Goal: Transaction & Acquisition: Purchase product/service

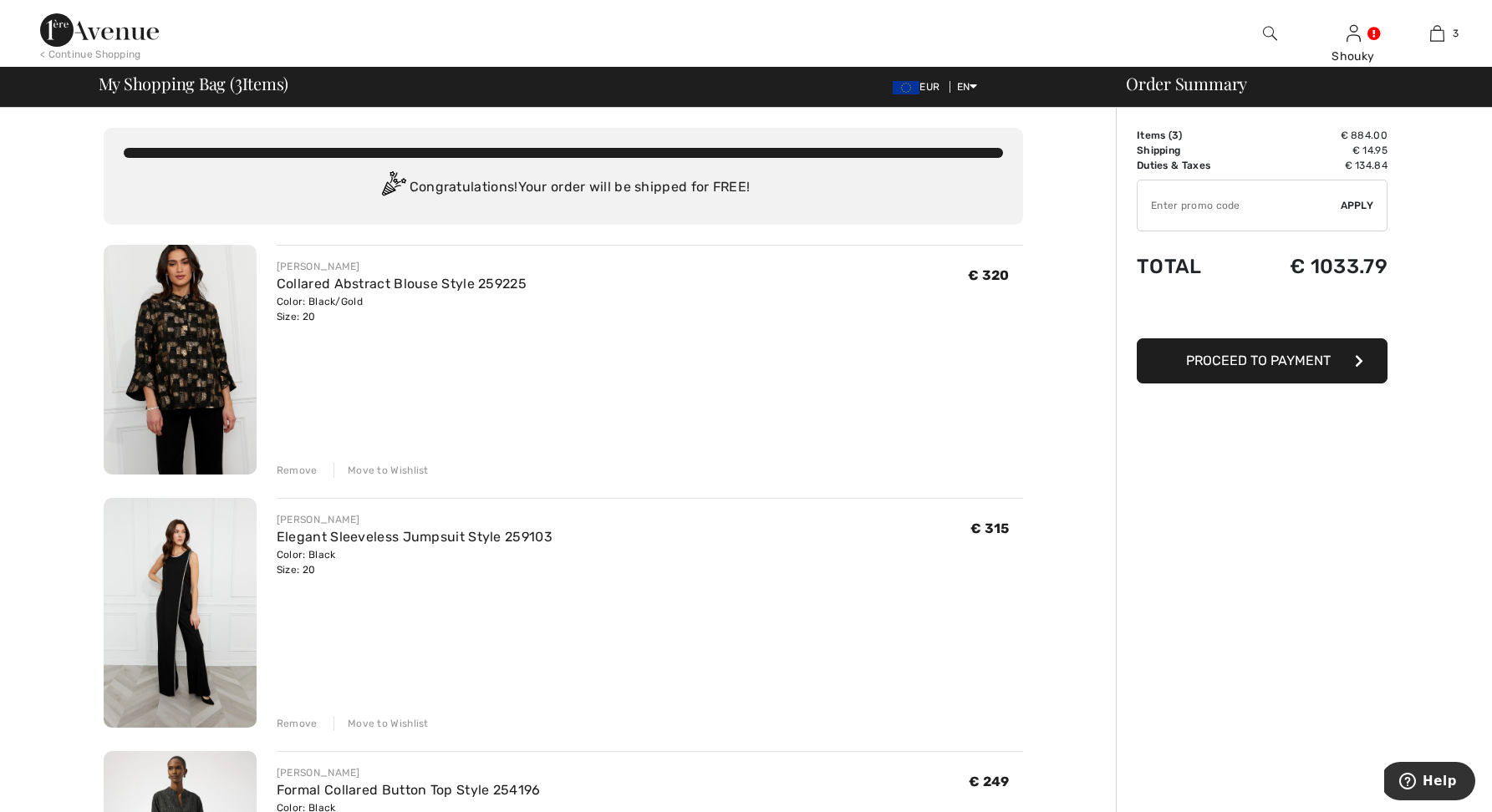
click at [1212, 214] on input "TEXT" at bounding box center [1238, 205] width 203 height 50
type input "NEW15"
click at [1360, 204] on span "Apply" at bounding box center [1357, 205] width 34 height 15
click at [1228, 211] on input "TEXT" at bounding box center [1238, 205] width 203 height 50
type input "NEW15"
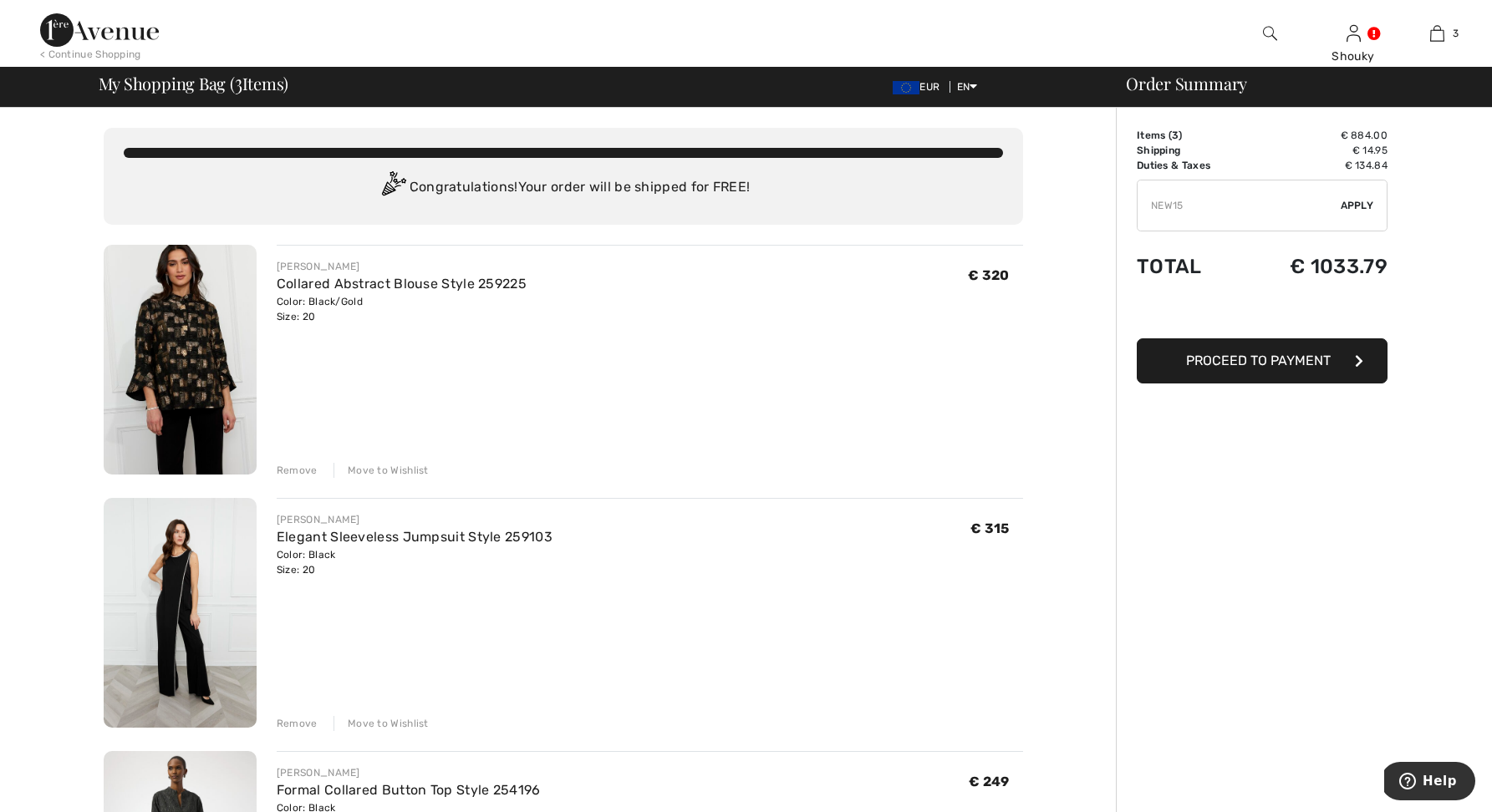
click at [1366, 206] on span "Apply" at bounding box center [1357, 205] width 34 height 15
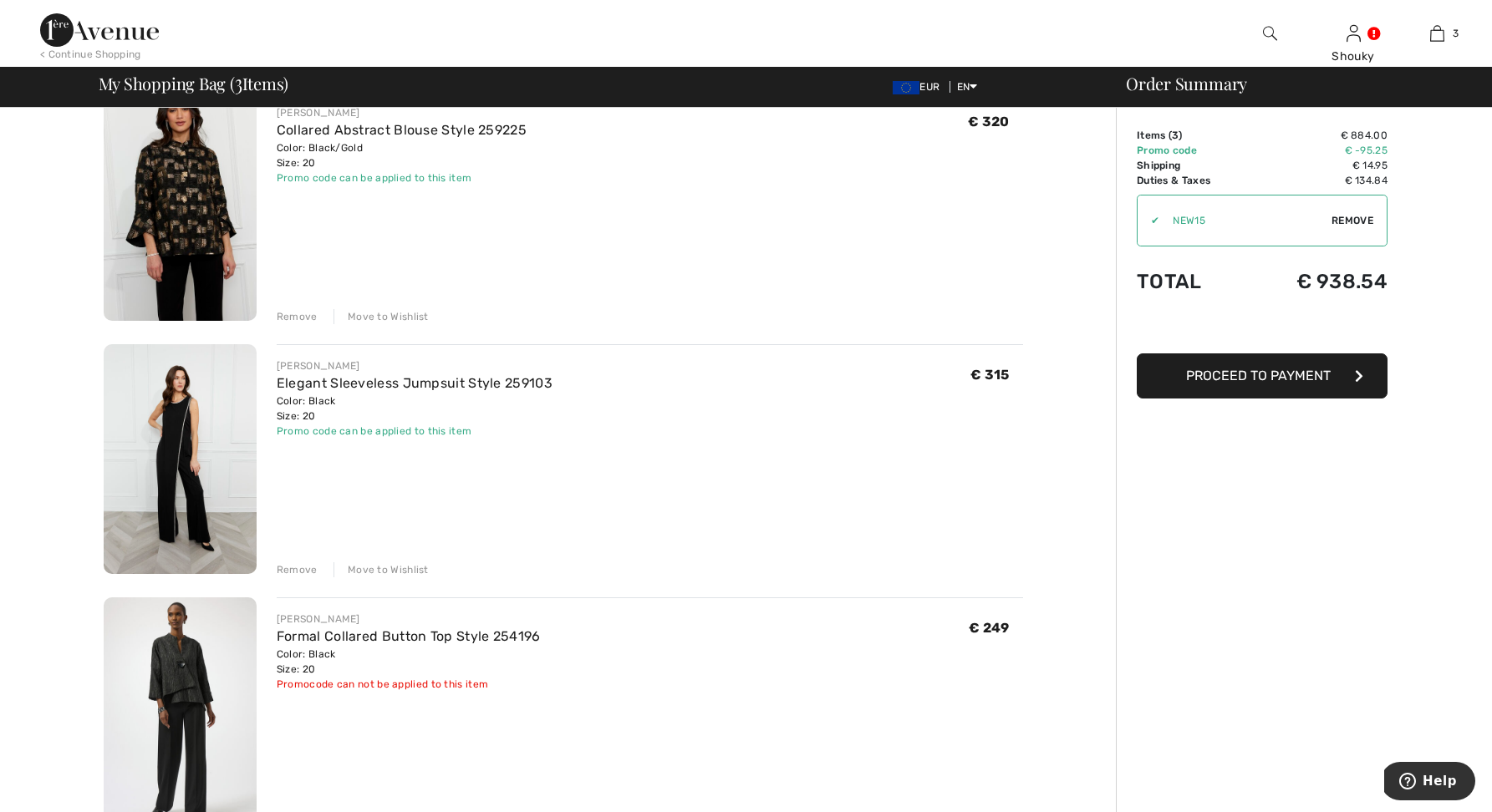
scroll to position [67, 0]
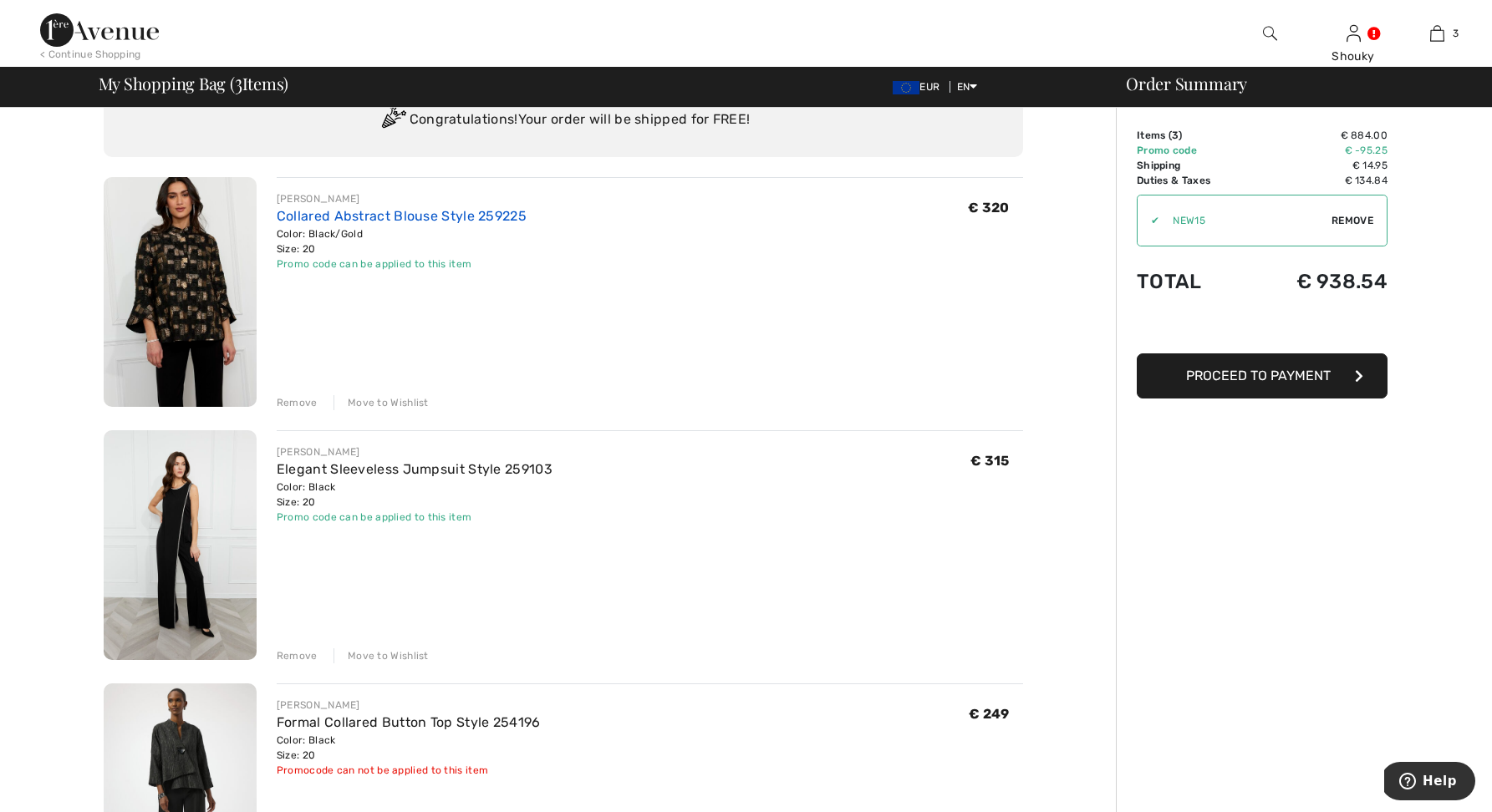
click at [397, 217] on link "Collared Abstract Blouse Style 259225" at bounding box center [402, 215] width 250 height 16
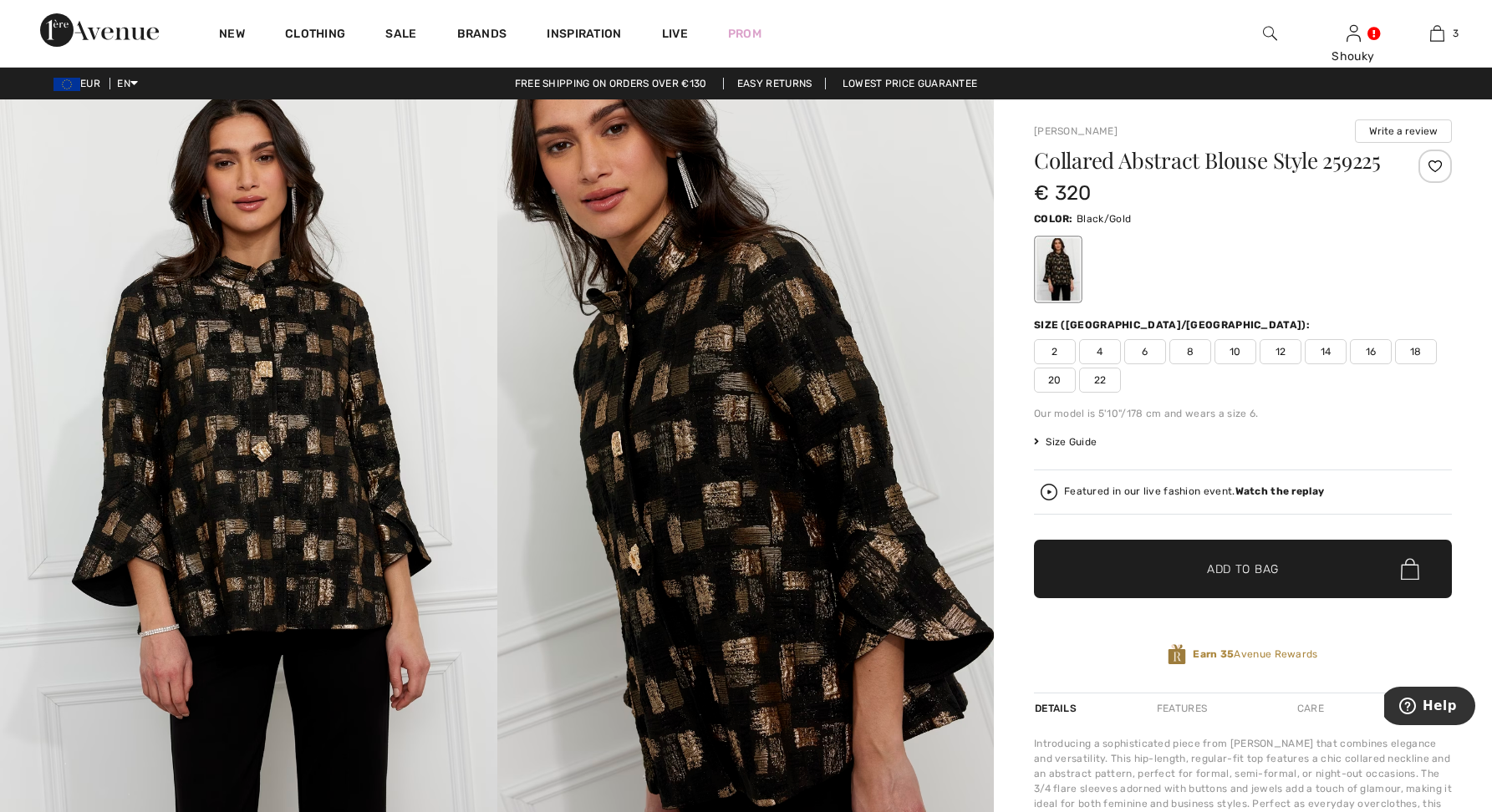
click at [1100, 392] on span "22" at bounding box center [1100, 379] width 41 height 25
click at [1209, 578] on span "Add to Bag" at bounding box center [1242, 569] width 72 height 17
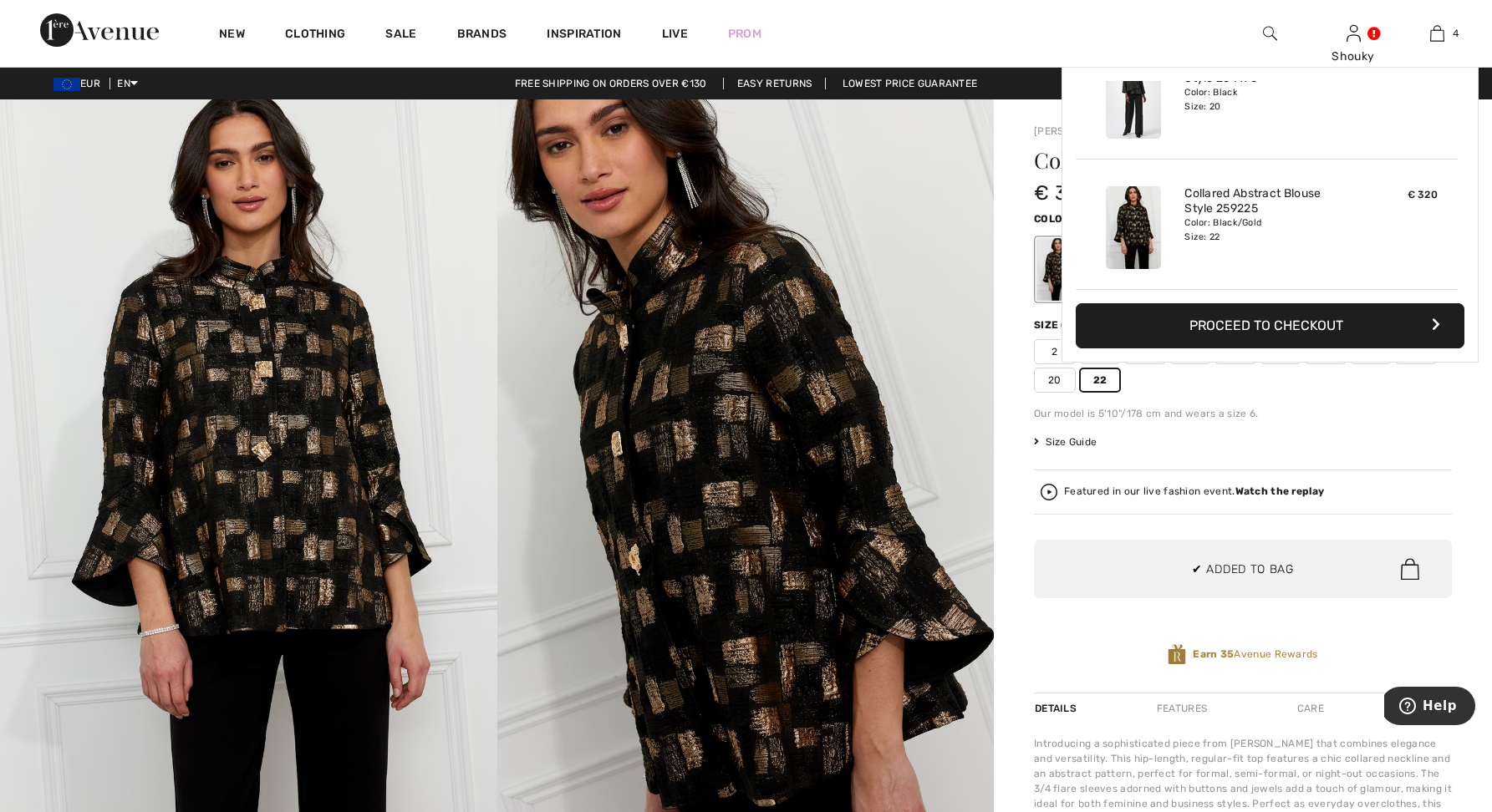
scroll to position [312, 0]
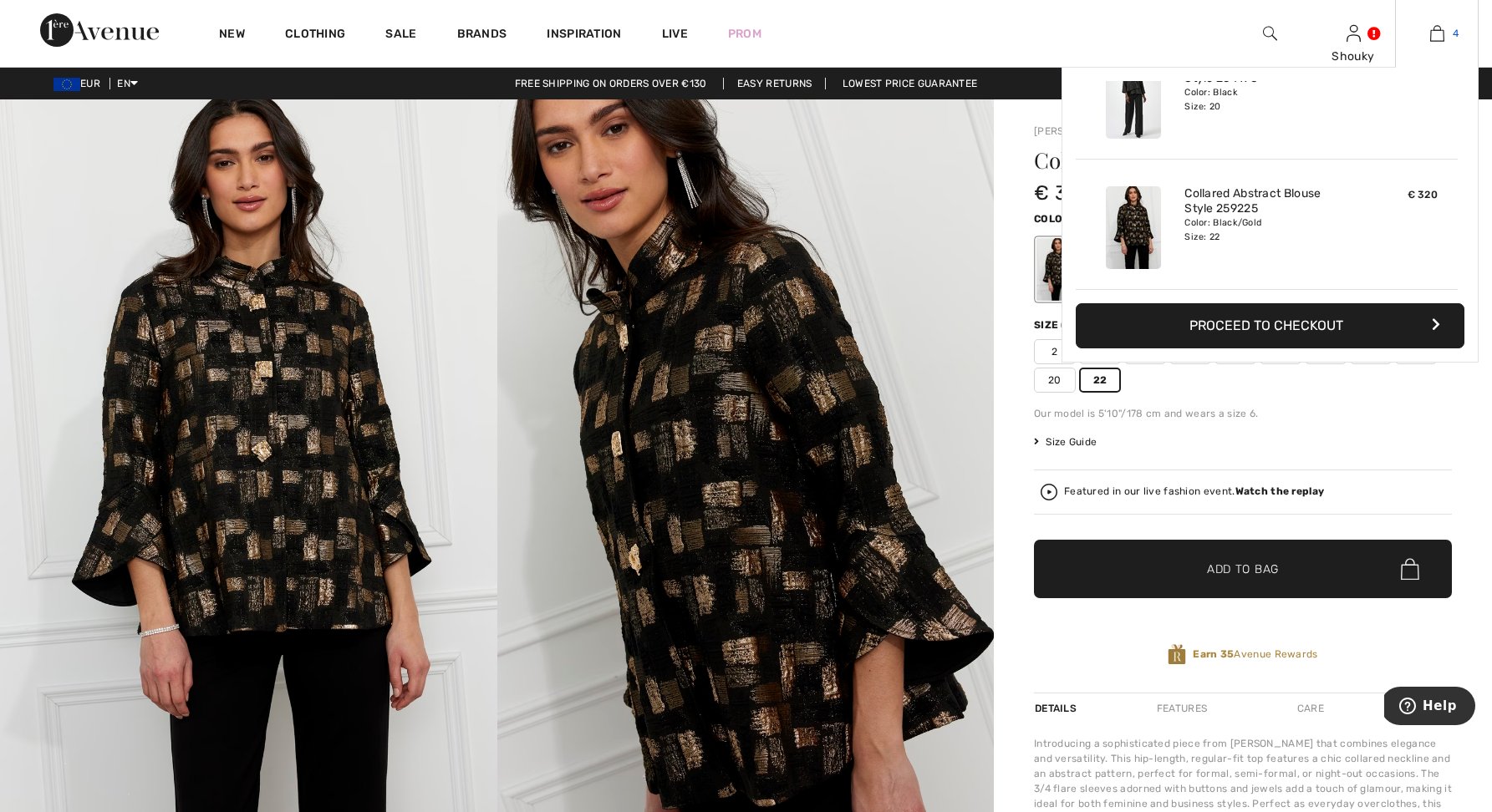
click at [1440, 36] on img at bounding box center [1437, 33] width 14 height 20
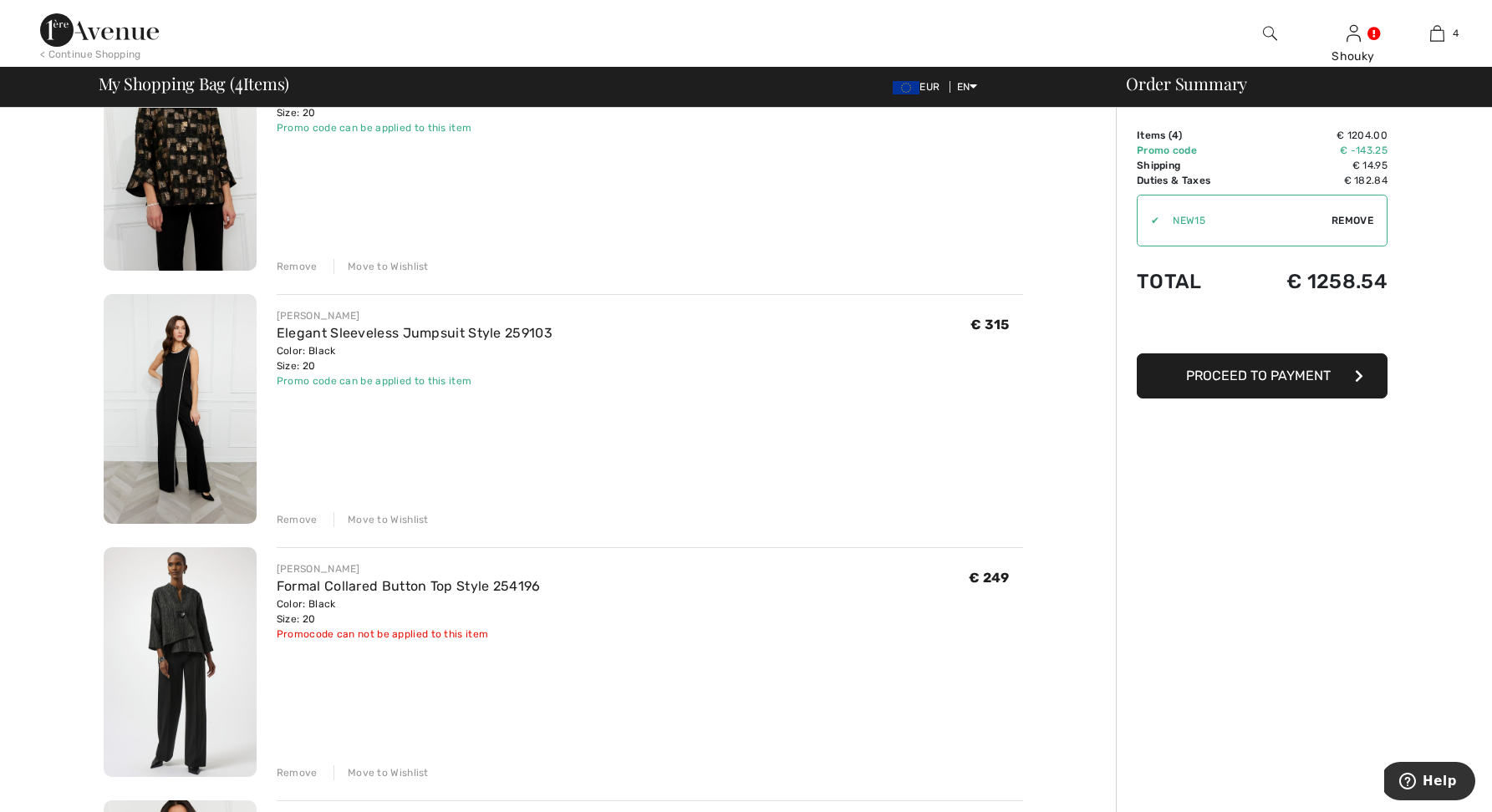
scroll to position [25, 0]
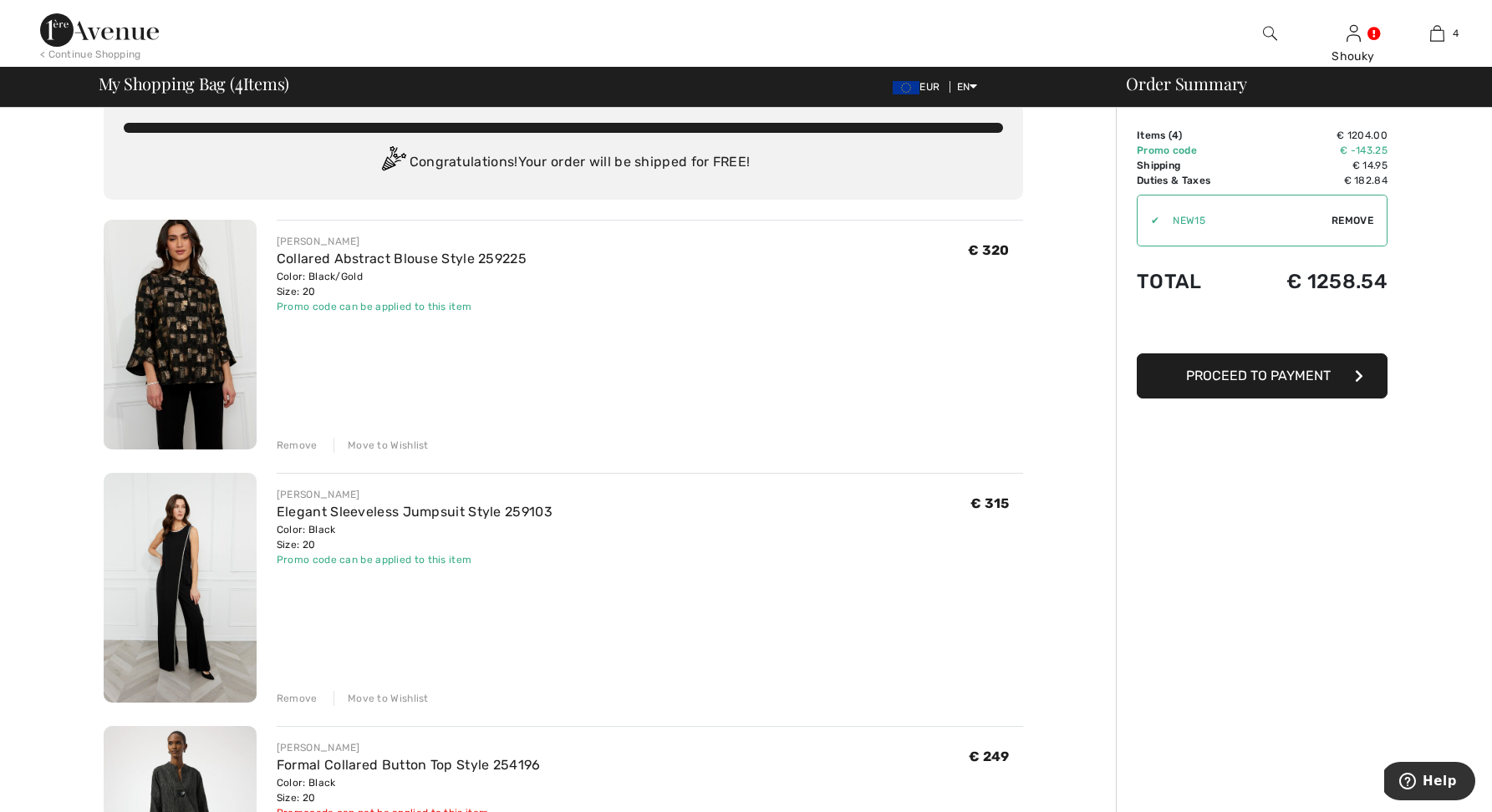
click at [308, 447] on div "Remove" at bounding box center [297, 445] width 41 height 15
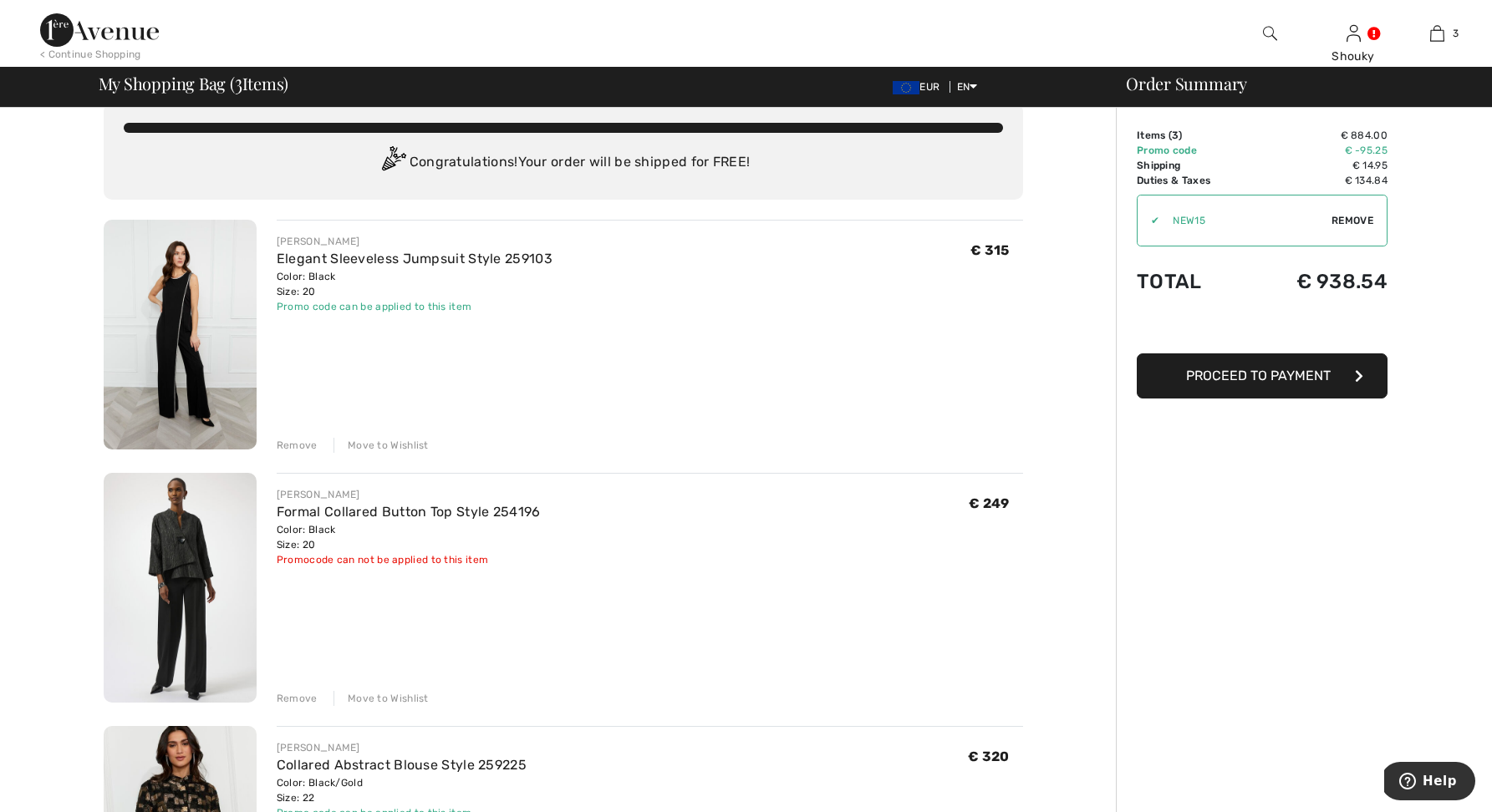
click at [178, 354] on img at bounding box center [179, 334] width 153 height 229
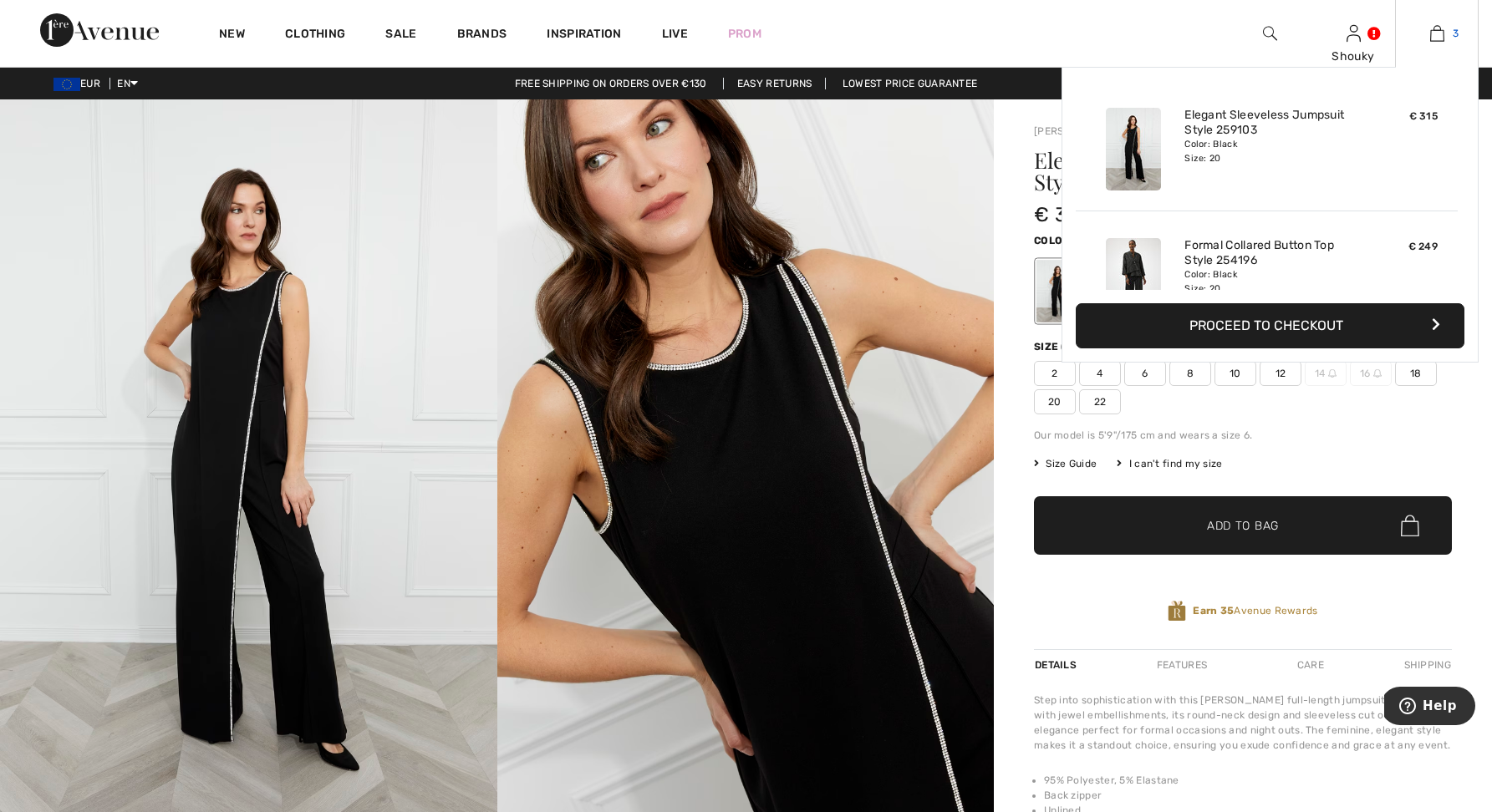
click at [1441, 33] on img at bounding box center [1437, 33] width 14 height 20
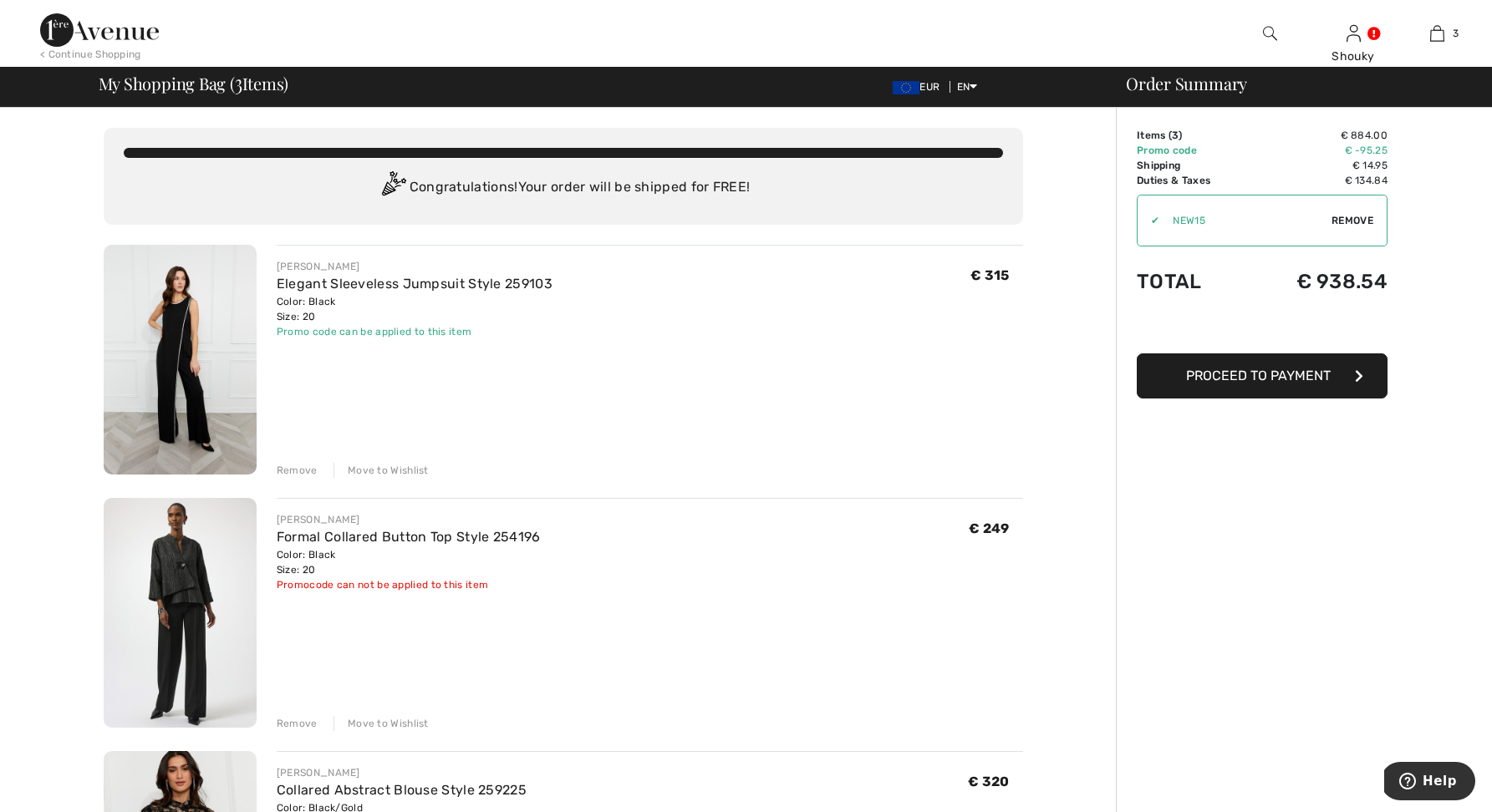
click at [297, 472] on div "Remove" at bounding box center [297, 470] width 41 height 15
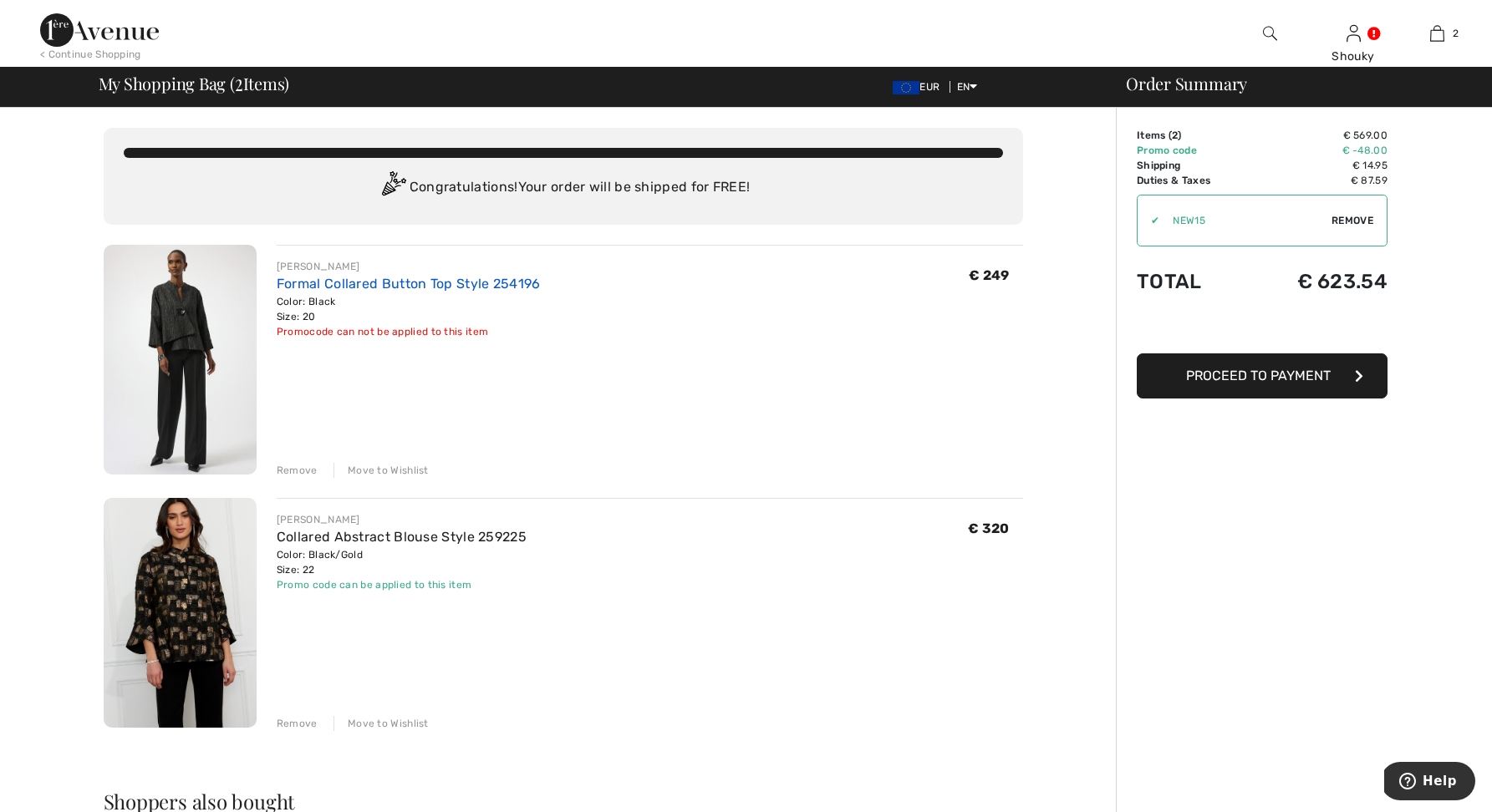
click at [395, 284] on link "Formal Collared Button Top Style 254196" at bounding box center [409, 284] width 264 height 16
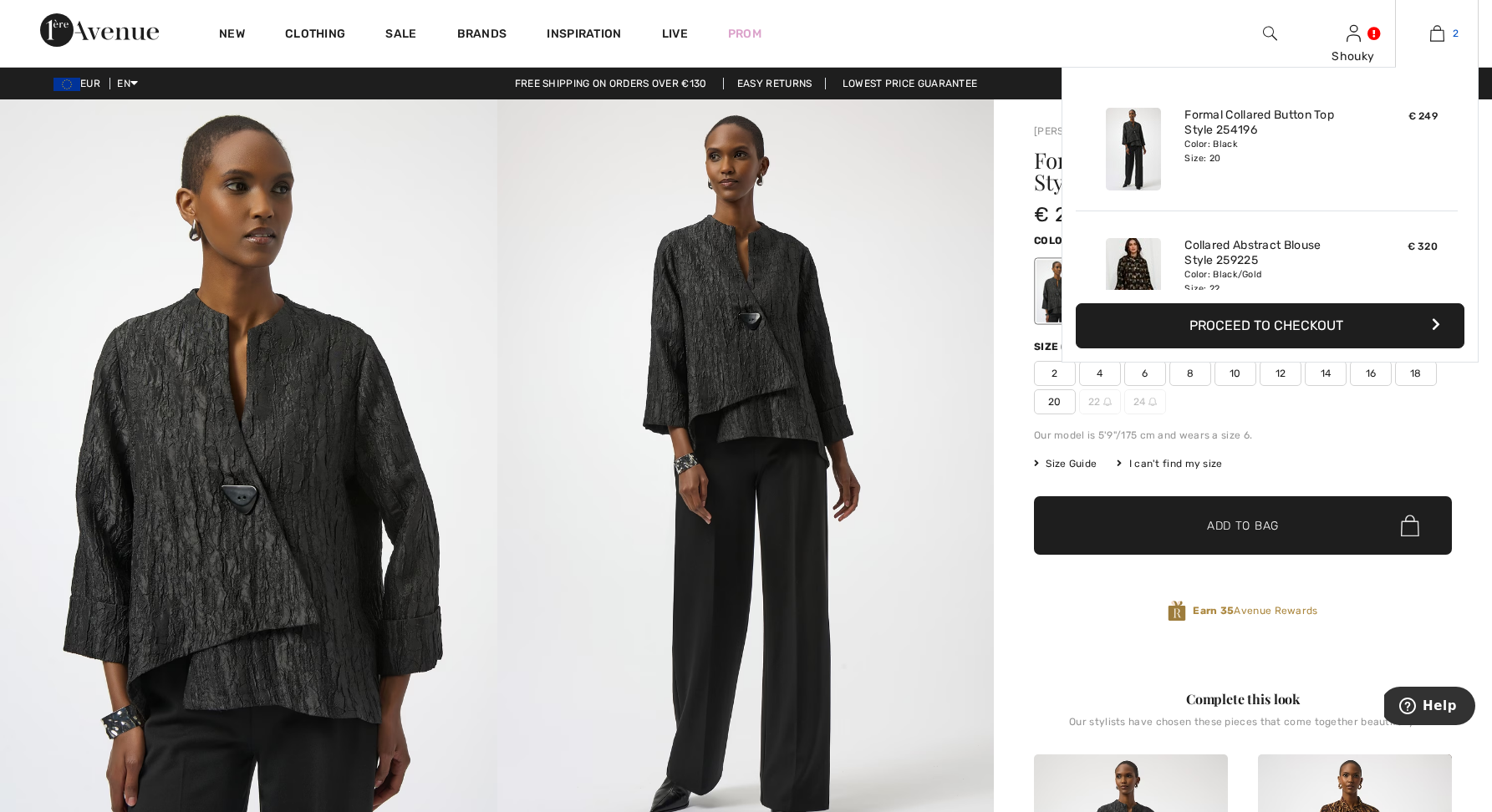
click at [1441, 32] on img at bounding box center [1437, 33] width 14 height 20
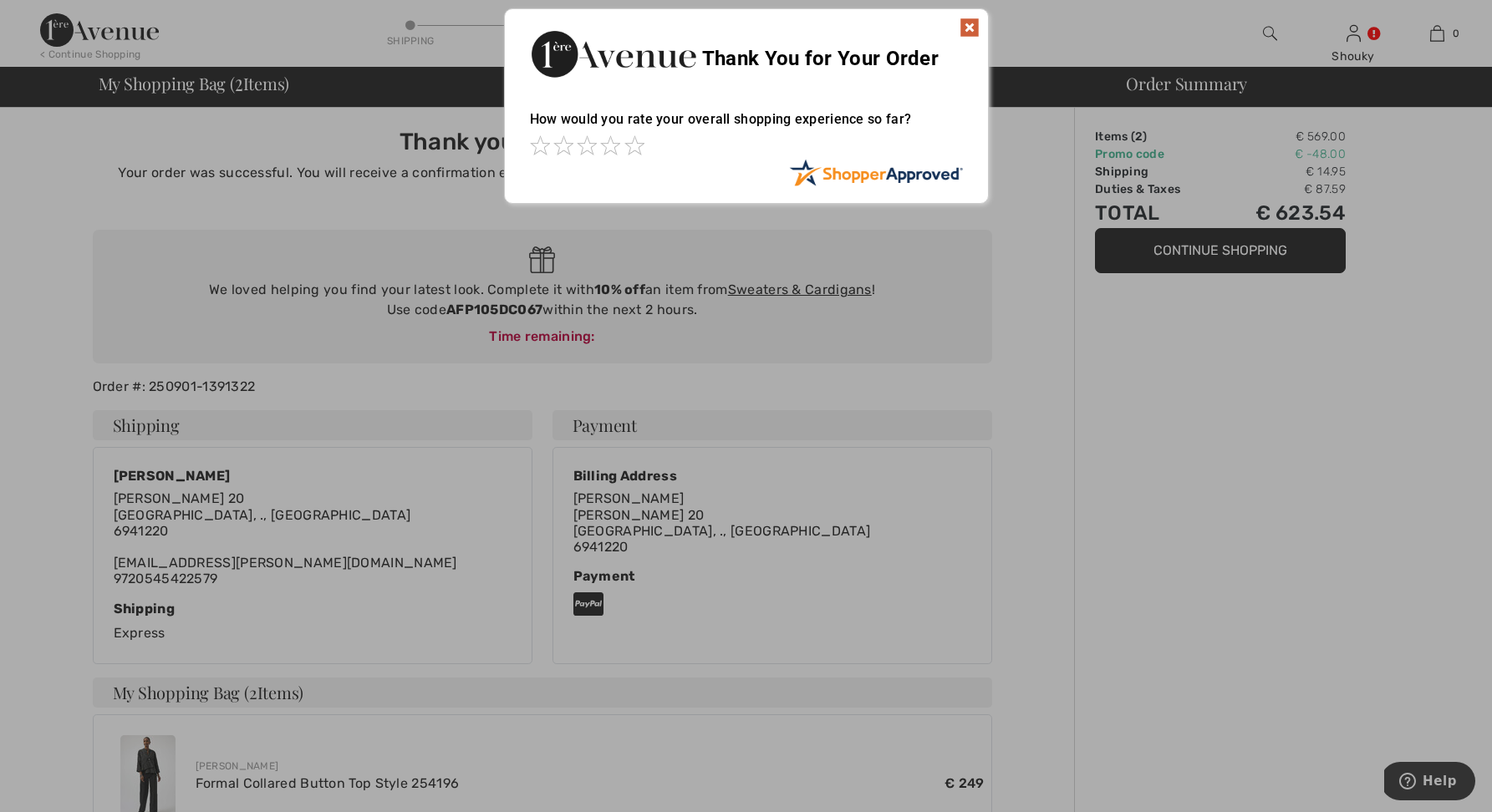
click at [972, 25] on img at bounding box center [969, 27] width 20 height 20
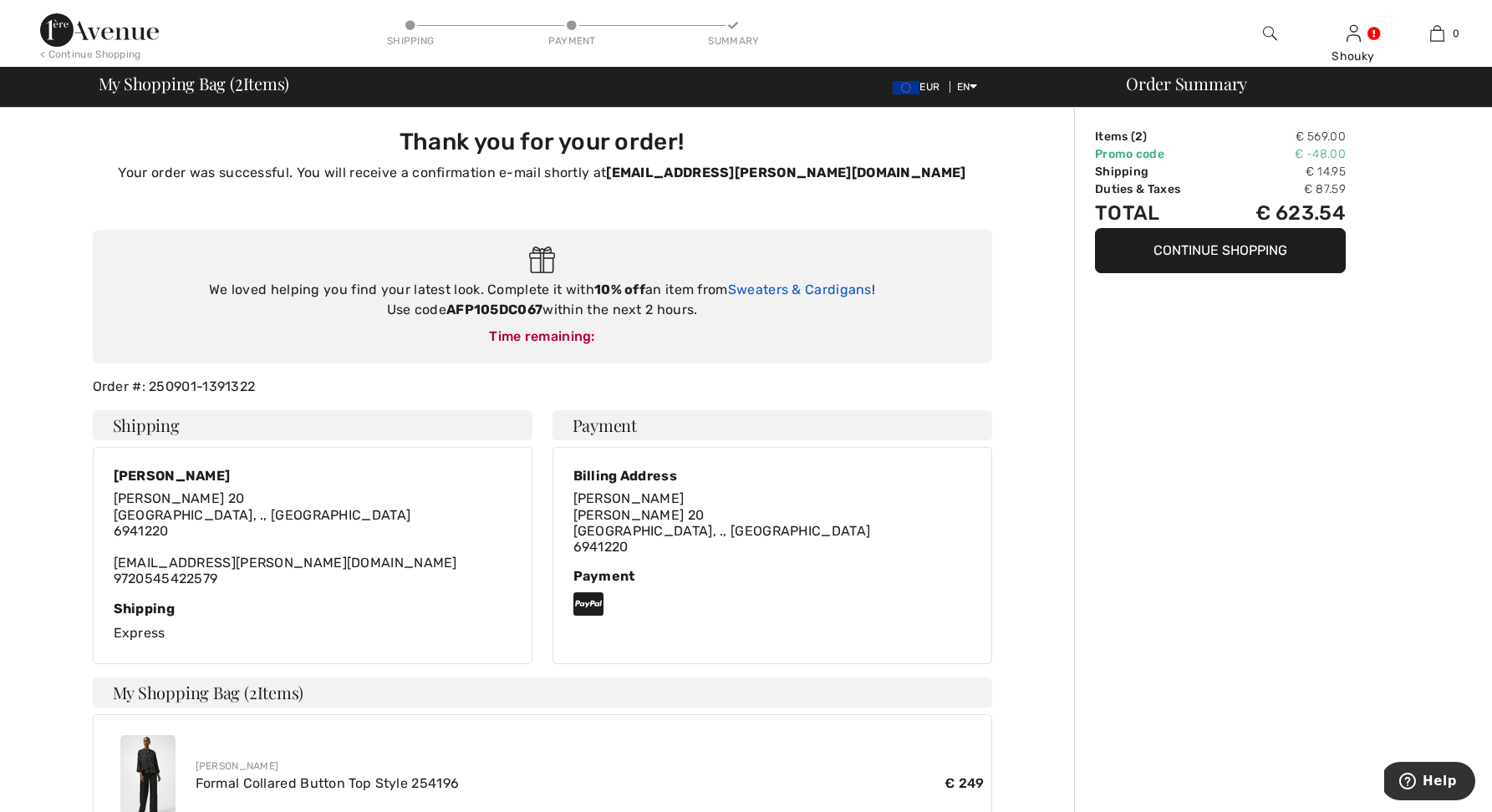
click at [785, 291] on link "Sweaters & Cardigans" at bounding box center [799, 290] width 144 height 16
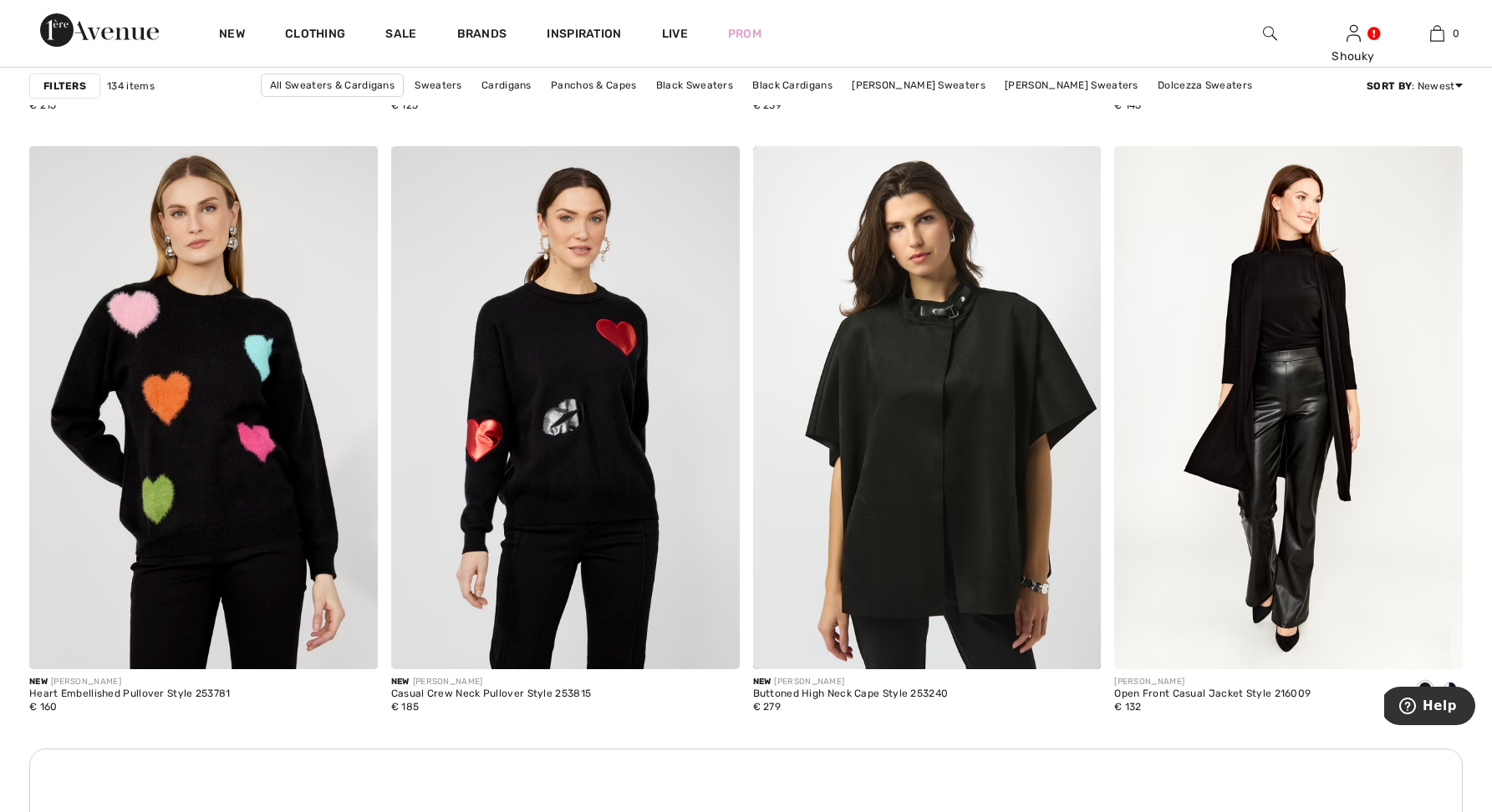
scroll to position [1902, 0]
